Goal: Task Accomplishment & Management: Manage account settings

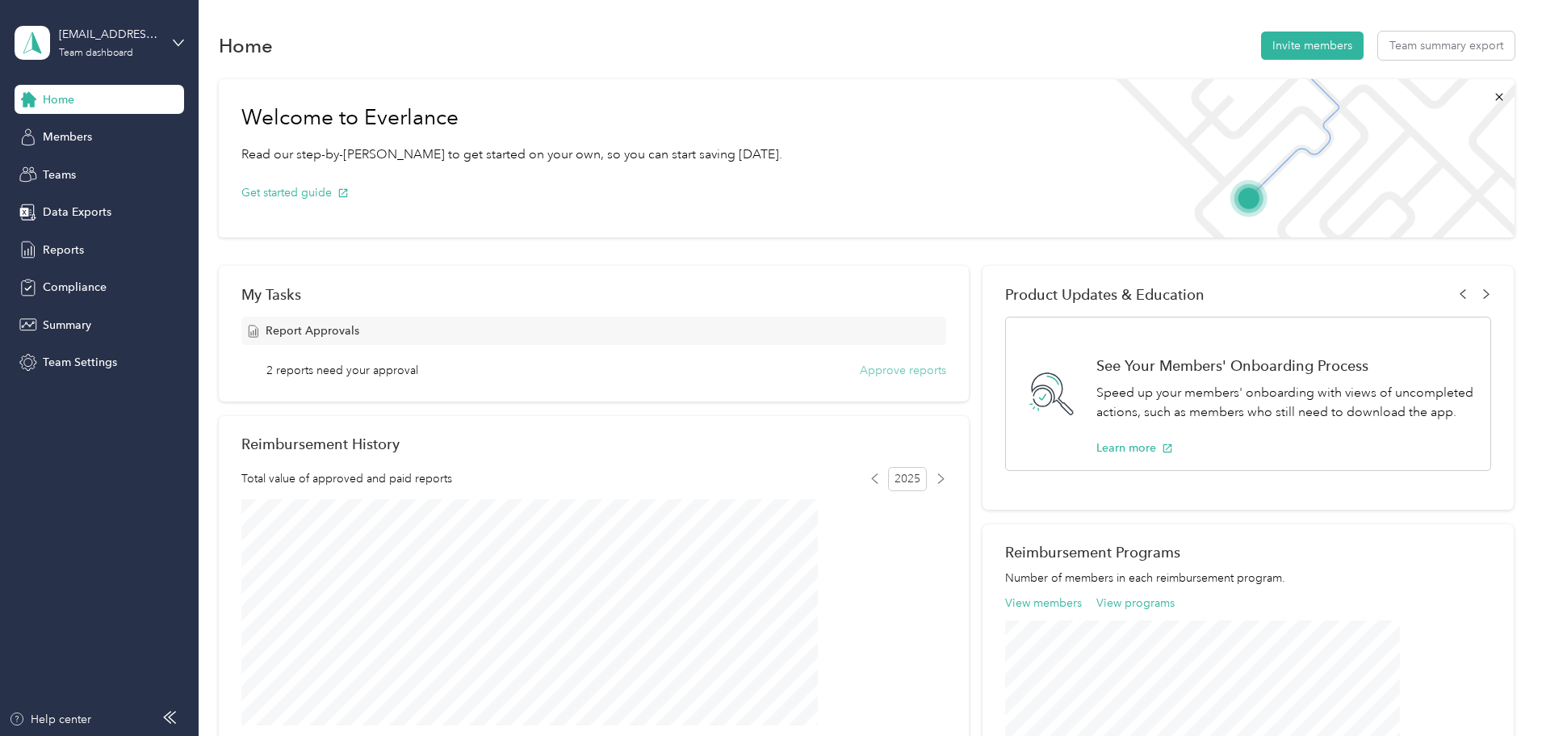
click at [860, 371] on button "Approve reports" at bounding box center [903, 370] width 86 height 17
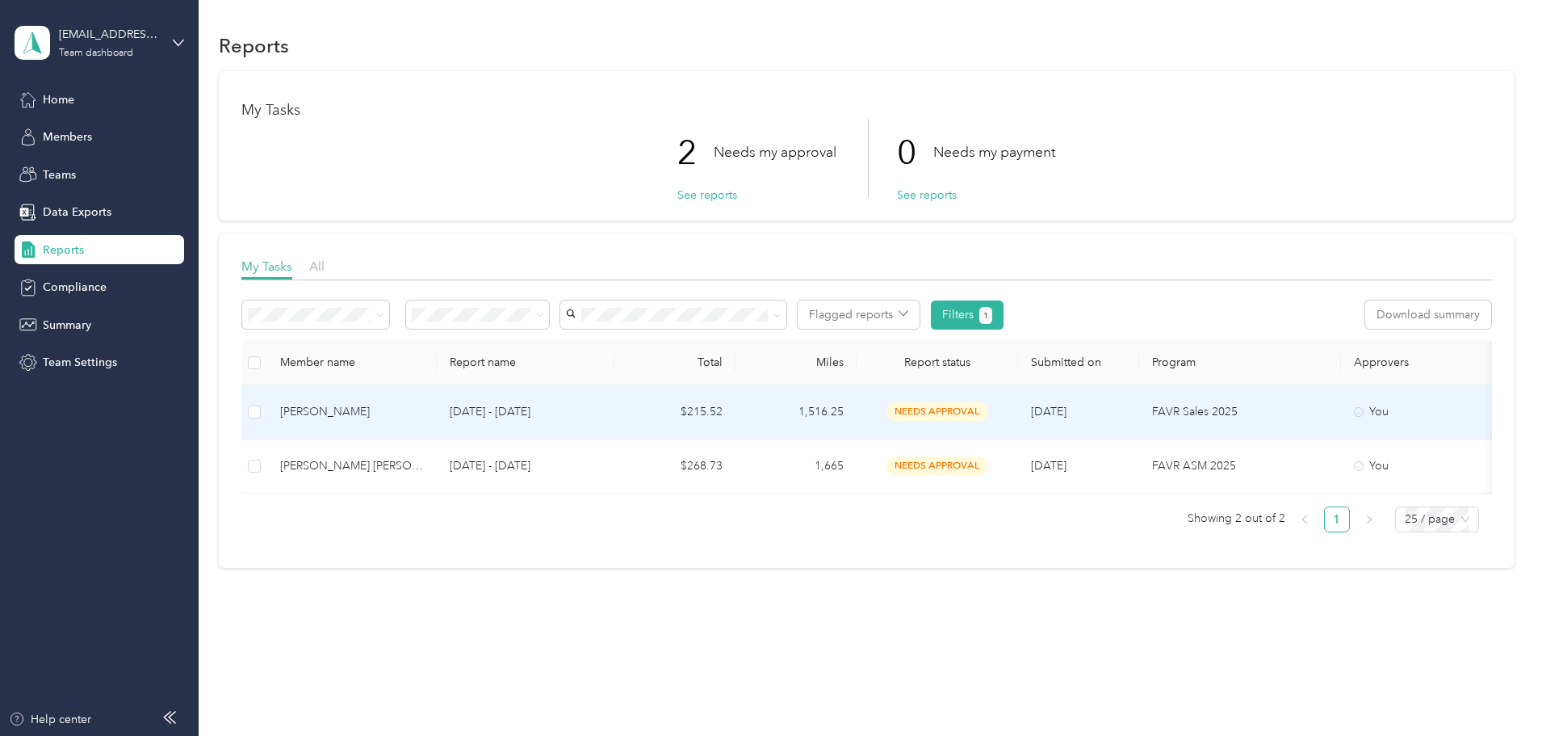
click at [988, 404] on span "needs approval" at bounding box center [938, 411] width 102 height 19
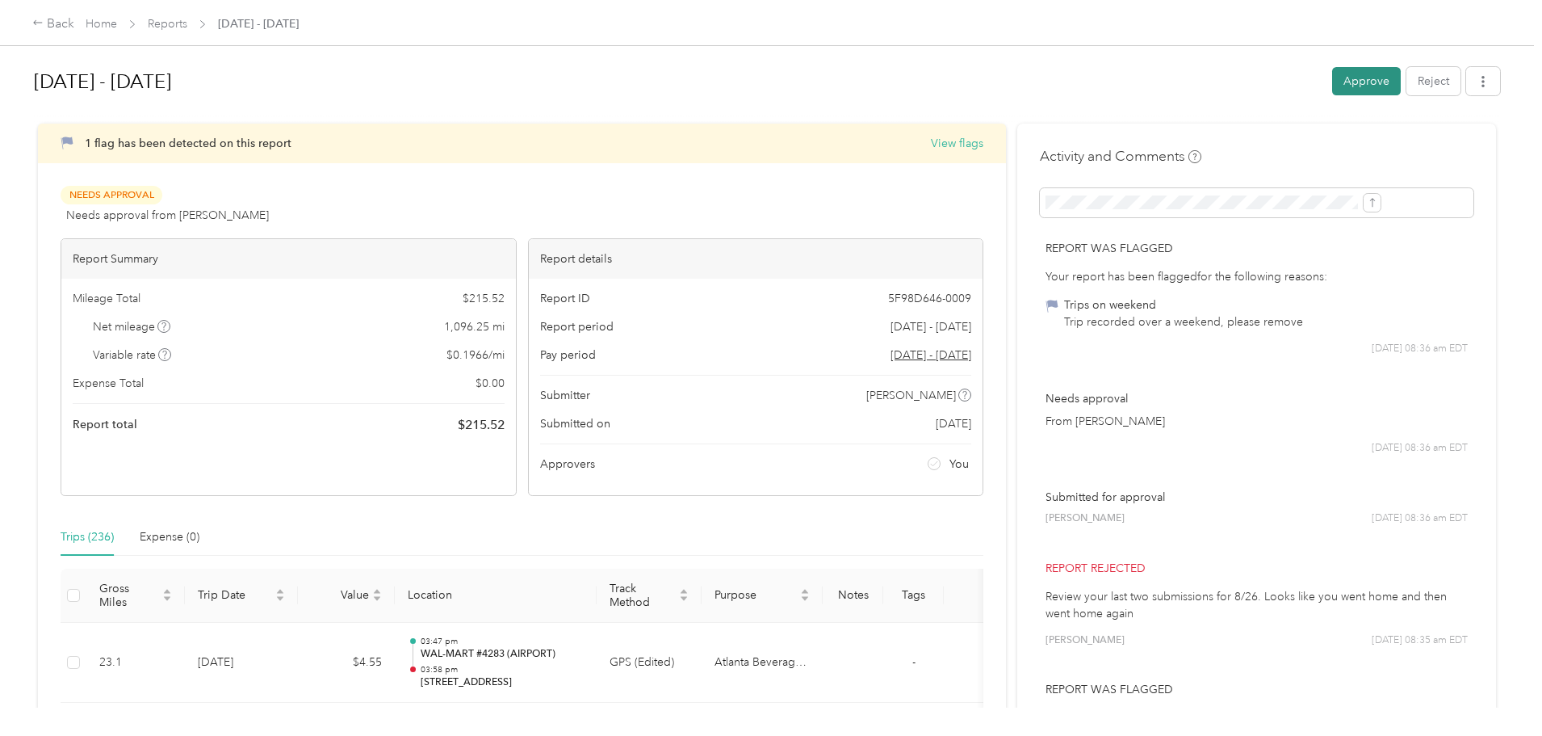
click at [1332, 76] on button "Approve" at bounding box center [1366, 81] width 69 height 28
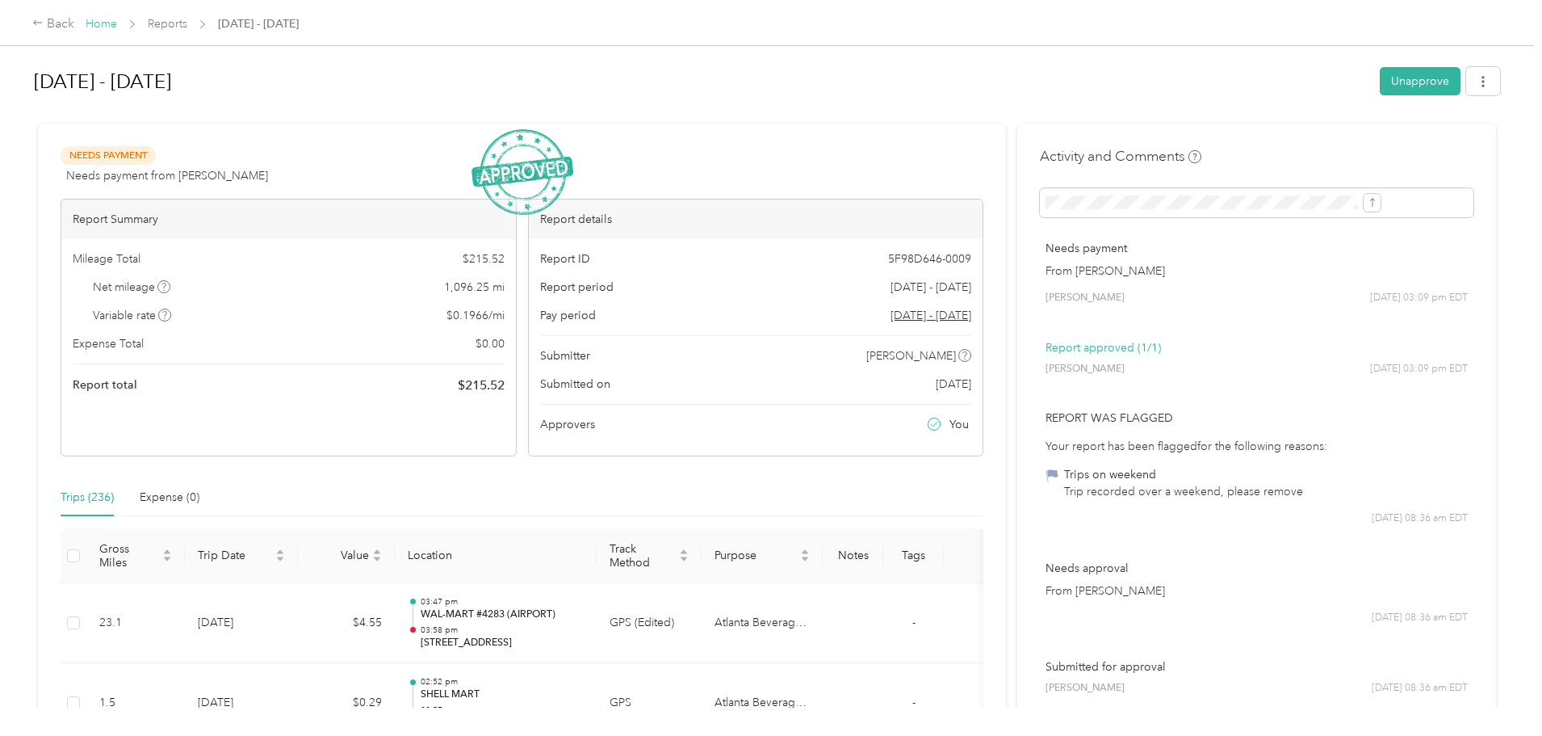
click at [117, 22] on link "Home" at bounding box center [101, 24] width 31 height 14
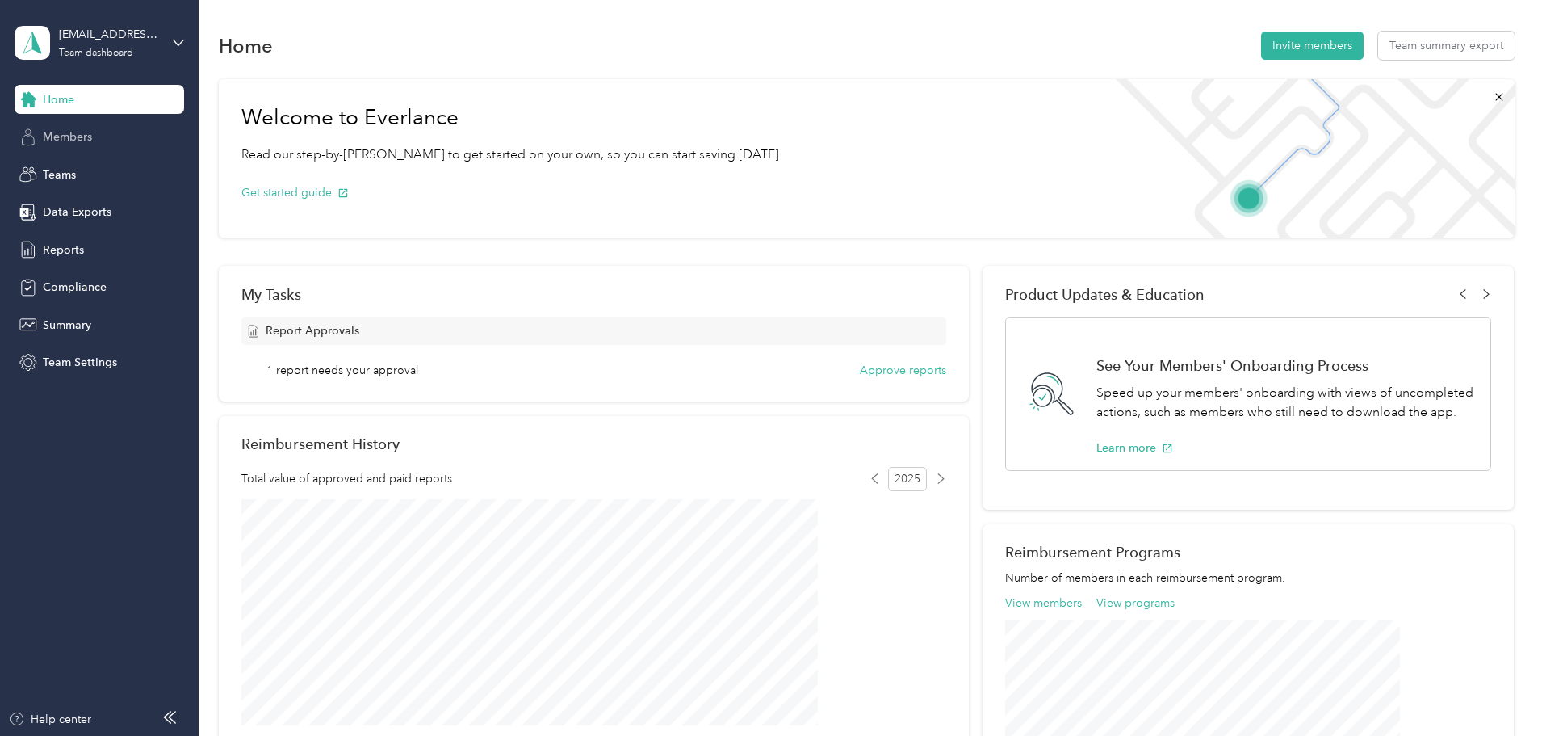
click at [68, 142] on span "Members" at bounding box center [67, 136] width 49 height 17
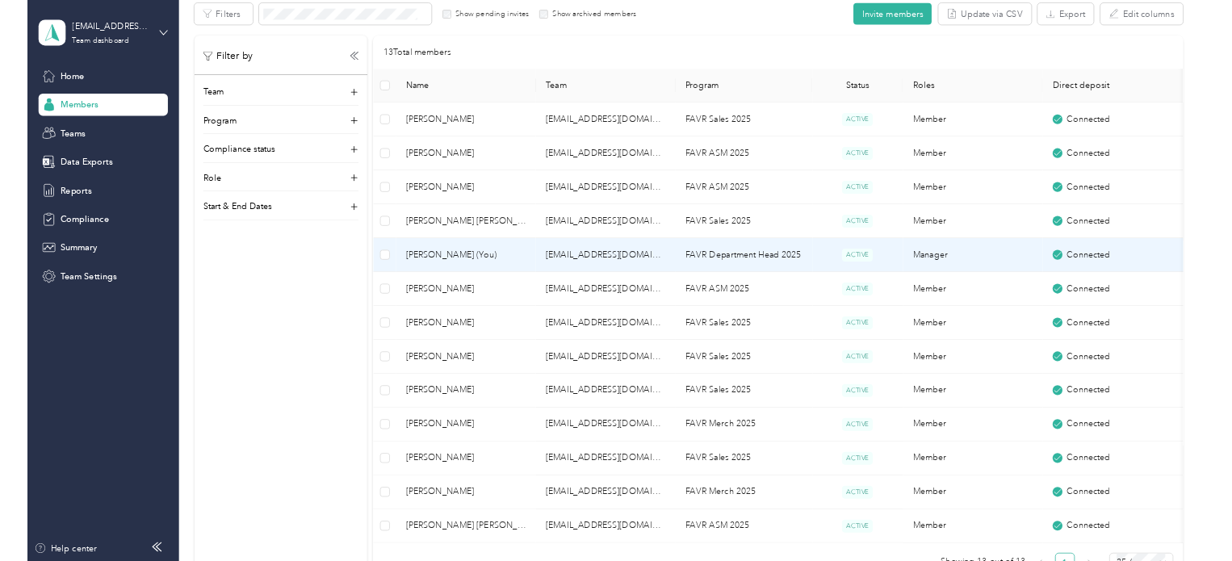
scroll to position [323, 0]
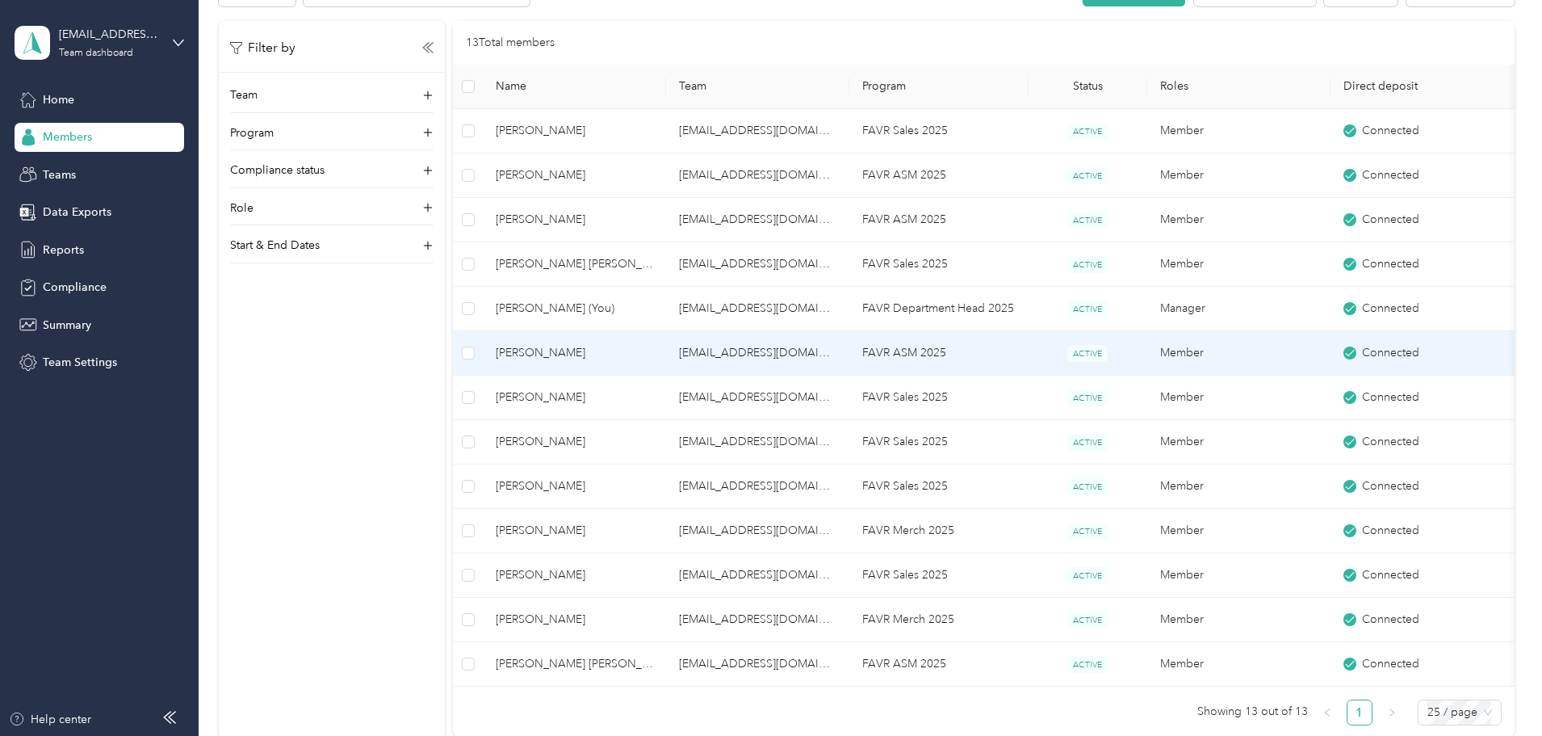
click at [663, 336] on td "[PERSON_NAME]" at bounding box center [574, 353] width 183 height 44
click at [661, 342] on div "Loading member data" at bounding box center [965, 368] width 1542 height 736
click at [653, 347] on span "[PERSON_NAME]" at bounding box center [574, 353] width 157 height 18
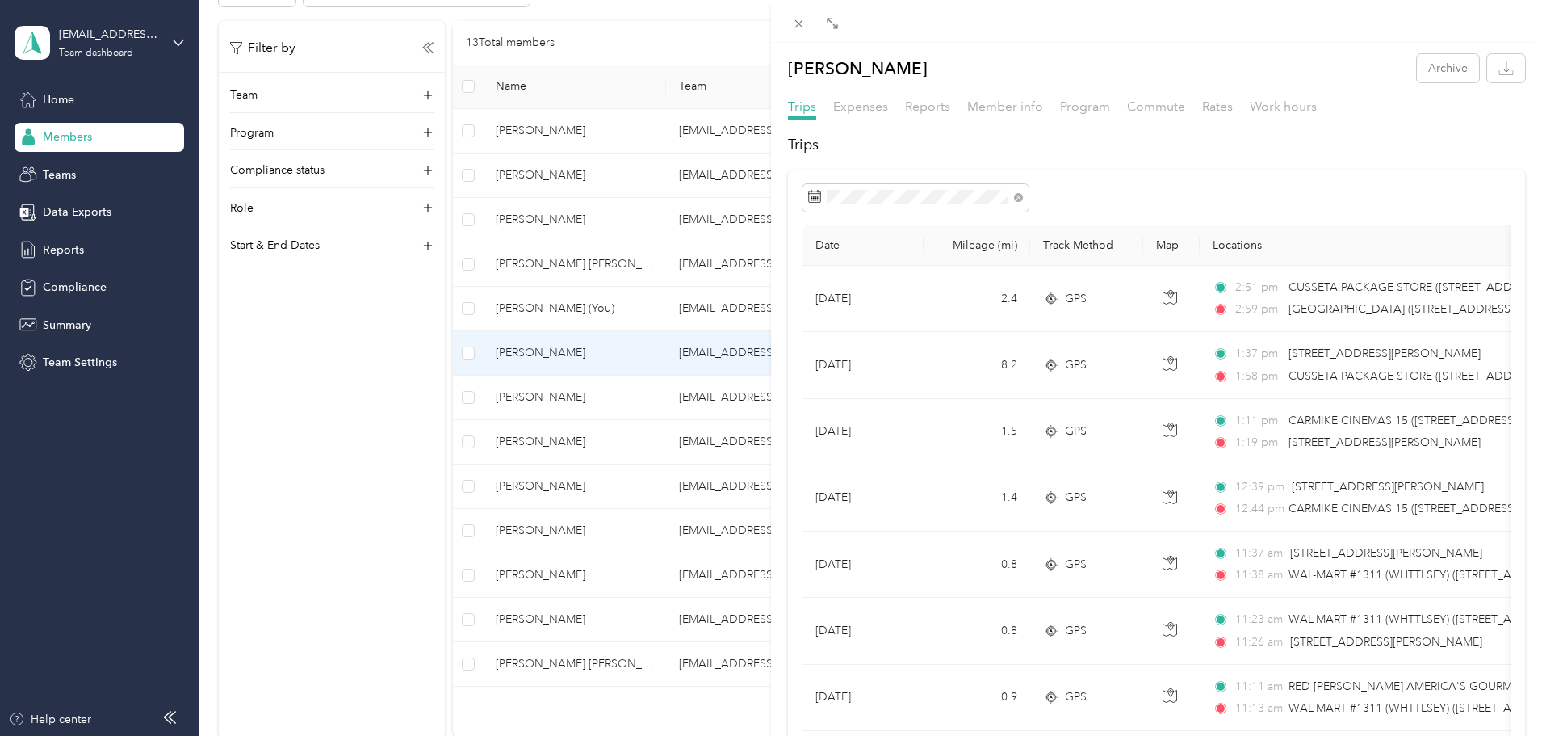
click at [644, 460] on div "[PERSON_NAME] Archive Trips Expenses Reports Member info Program Commute Rates …" at bounding box center [771, 368] width 1542 height 736
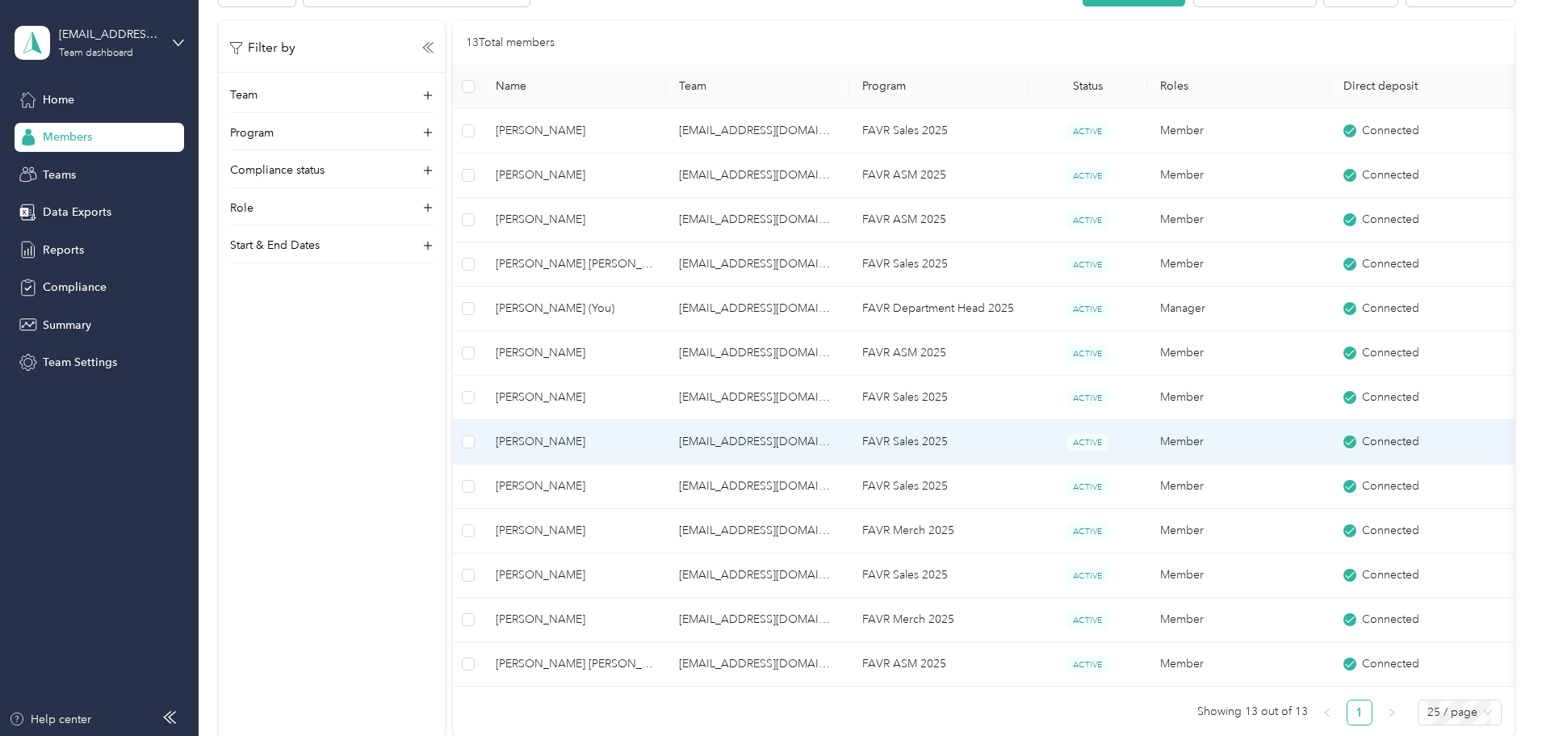
click at [653, 446] on span "[PERSON_NAME]" at bounding box center [574, 442] width 157 height 18
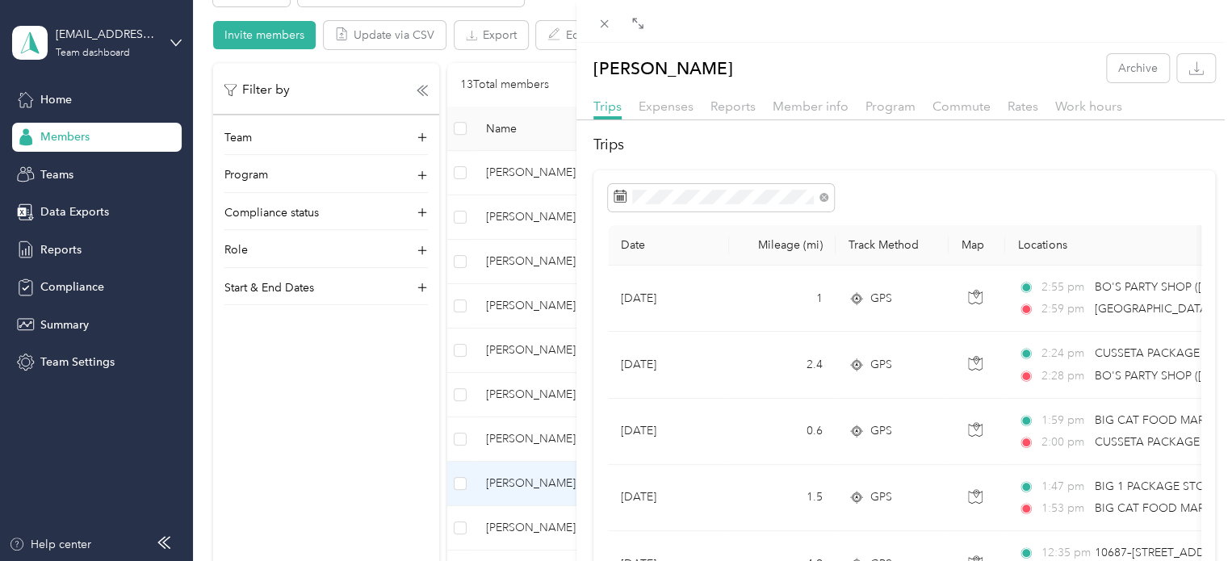
scroll to position [323, 0]
click at [10, 228] on div "[PERSON_NAME] Archive Trips Expenses Reports Member info Program Commute Rates …" at bounding box center [616, 280] width 1232 height 561
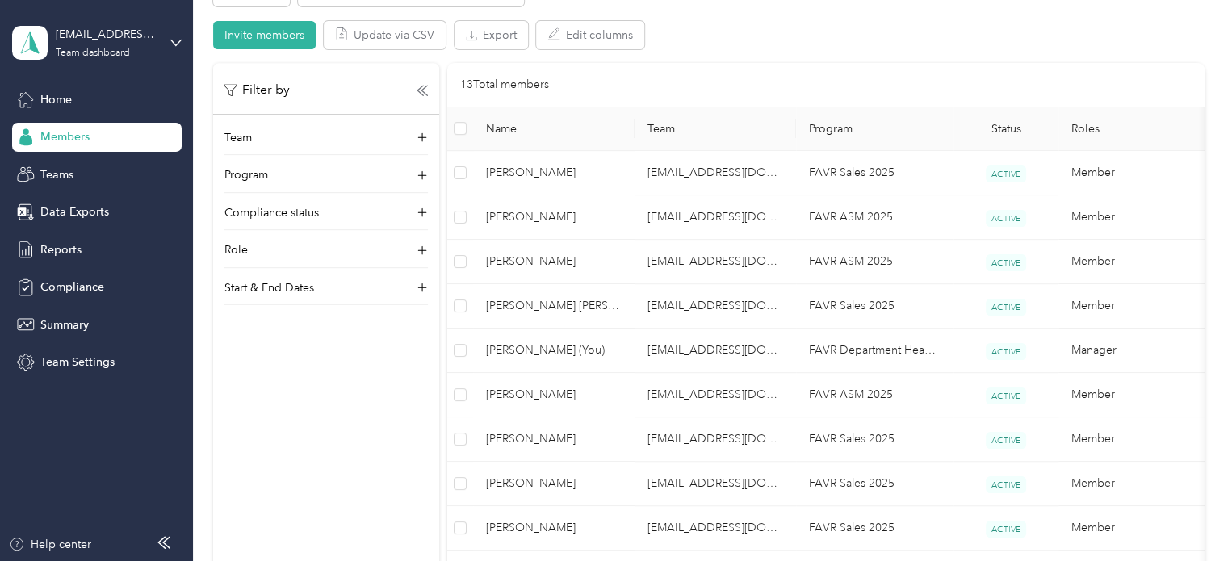
click at [346, 438] on div "Filter by Team Program Compliance status Role Start & End Dates" at bounding box center [326, 343] width 226 height 561
